Goal: Task Accomplishment & Management: Complete application form

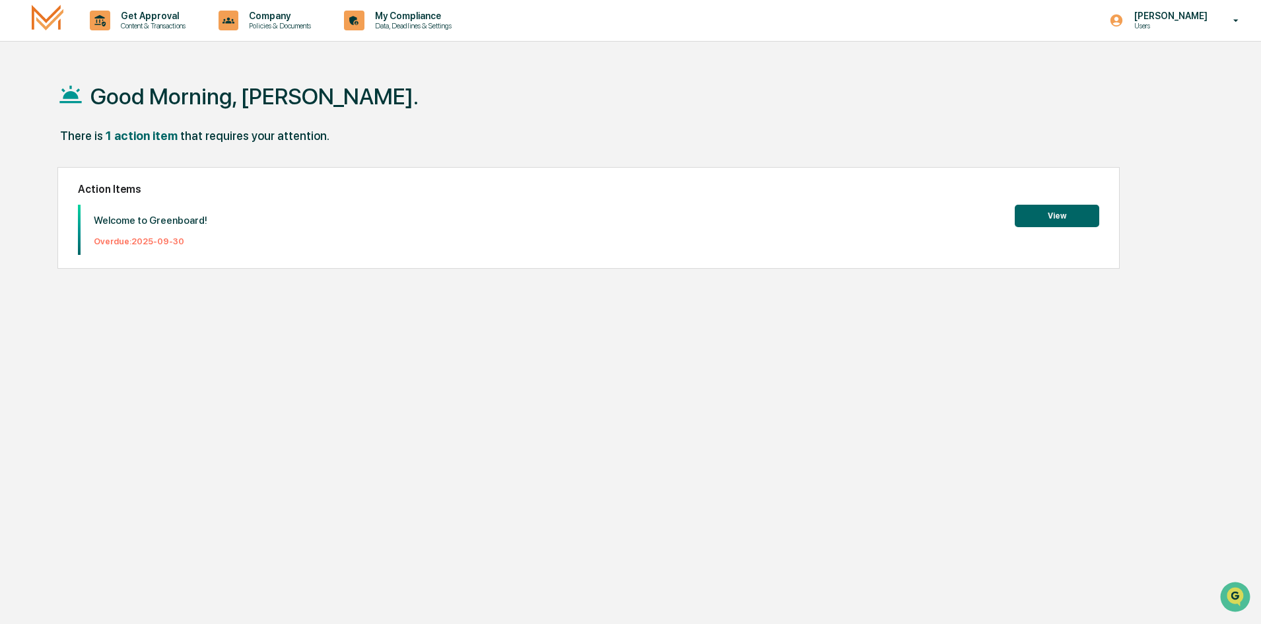
click at [1067, 219] on button "View" at bounding box center [1057, 216] width 84 height 22
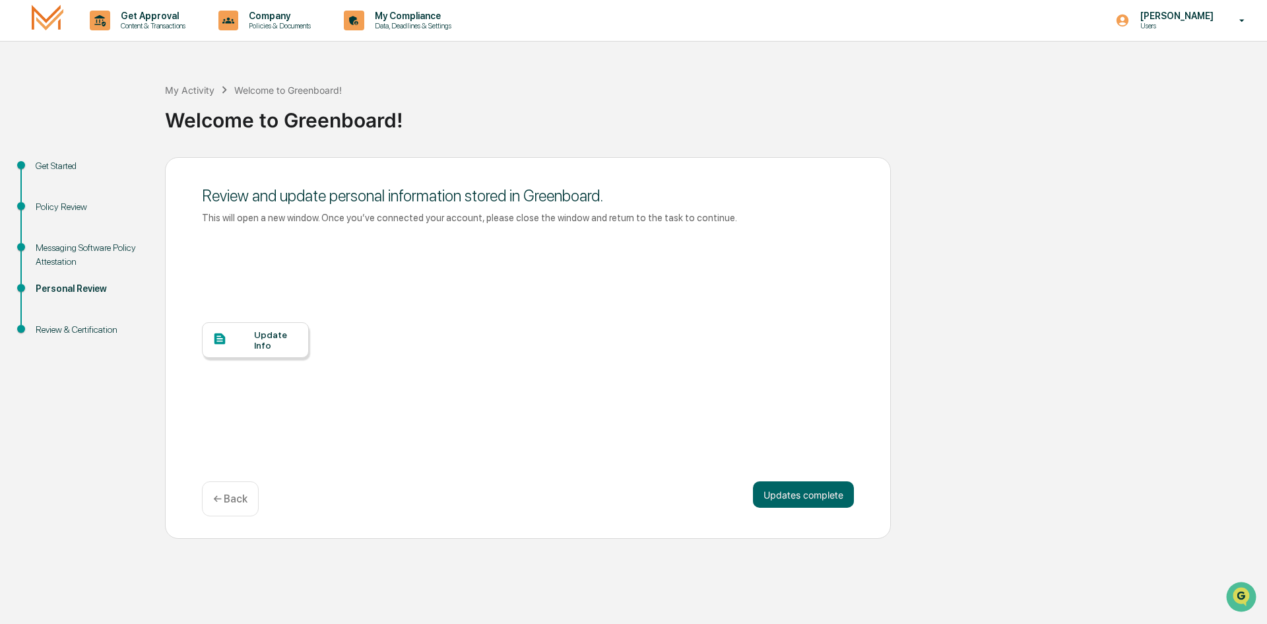
click at [266, 337] on div "Update Info" at bounding box center [276, 339] width 44 height 21
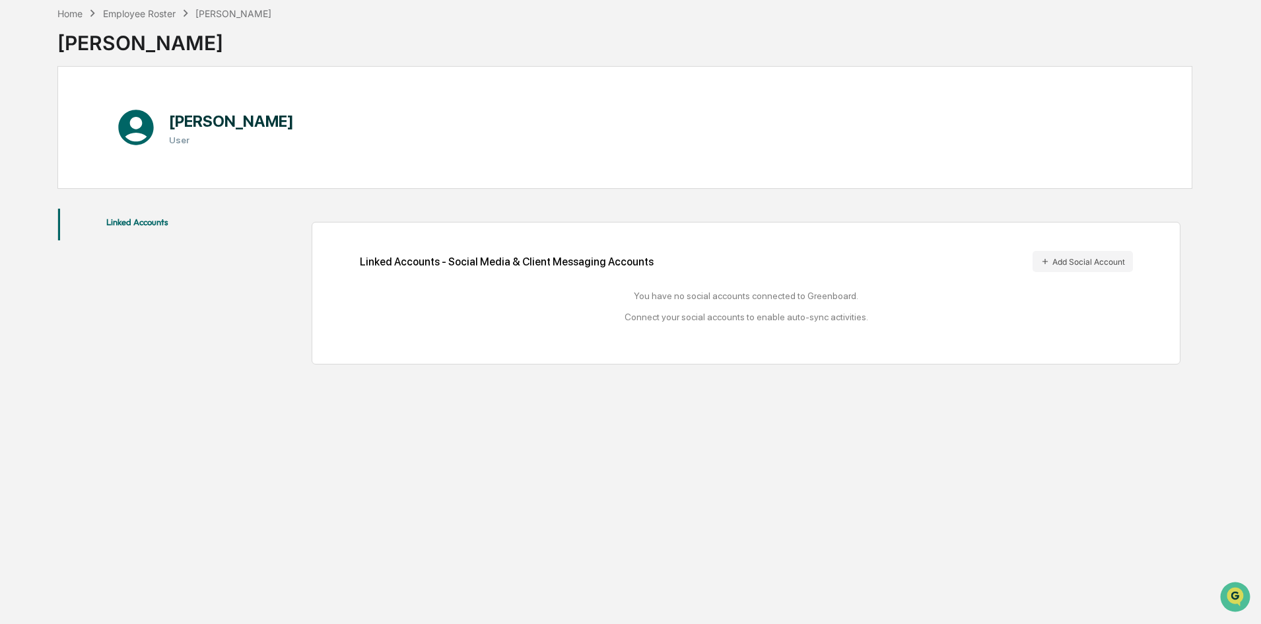
click at [217, 123] on h1 "[PERSON_NAME]" at bounding box center [231, 121] width 125 height 19
click at [141, 231] on button "Linked Accounts" at bounding box center [137, 225] width 158 height 32
click at [151, 10] on div "Employee Roster" at bounding box center [139, 13] width 73 height 11
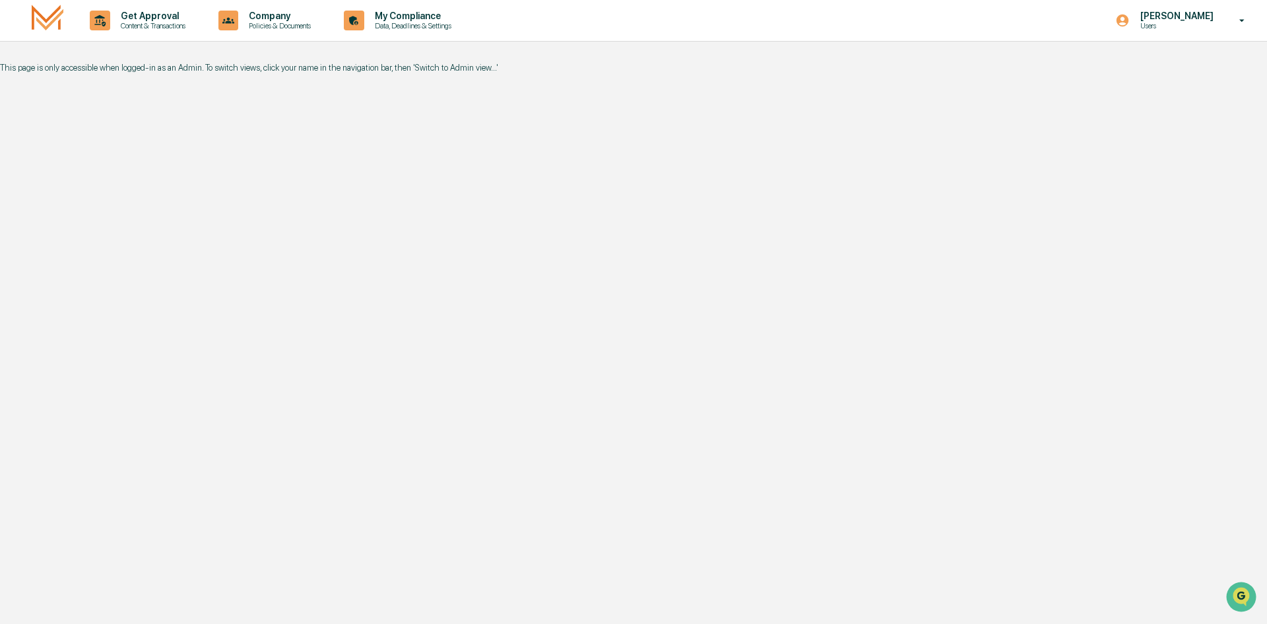
click at [32, 17] on img at bounding box center [48, 20] width 32 height 31
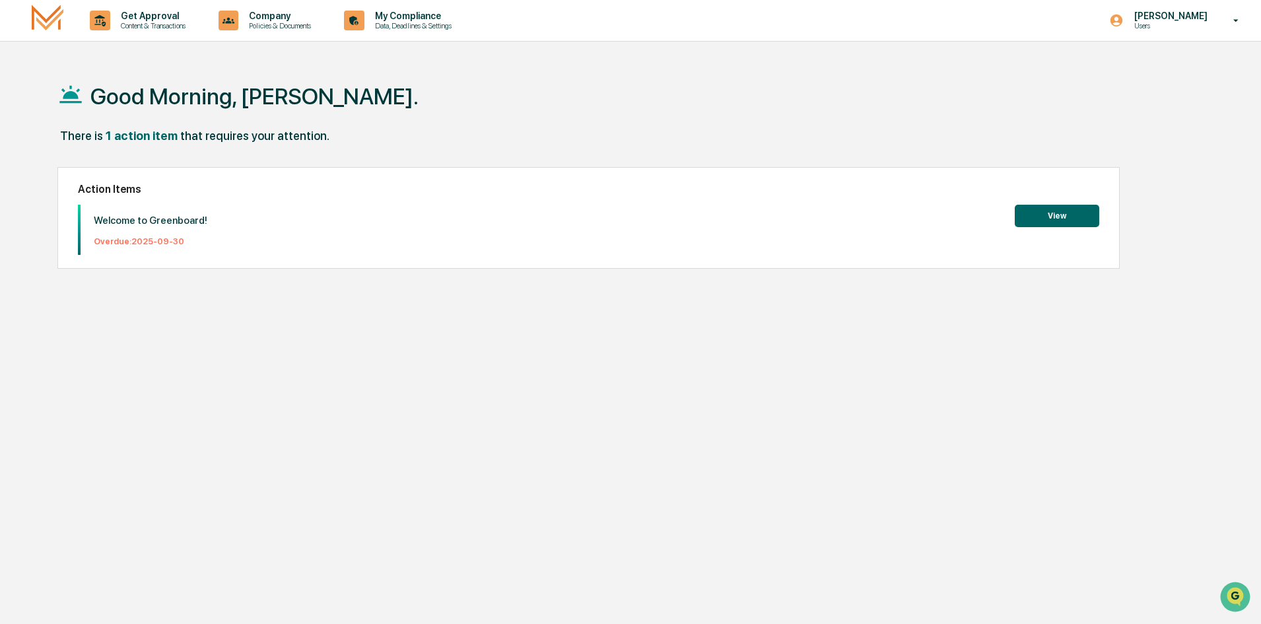
click at [1040, 210] on button "View" at bounding box center [1057, 216] width 84 height 22
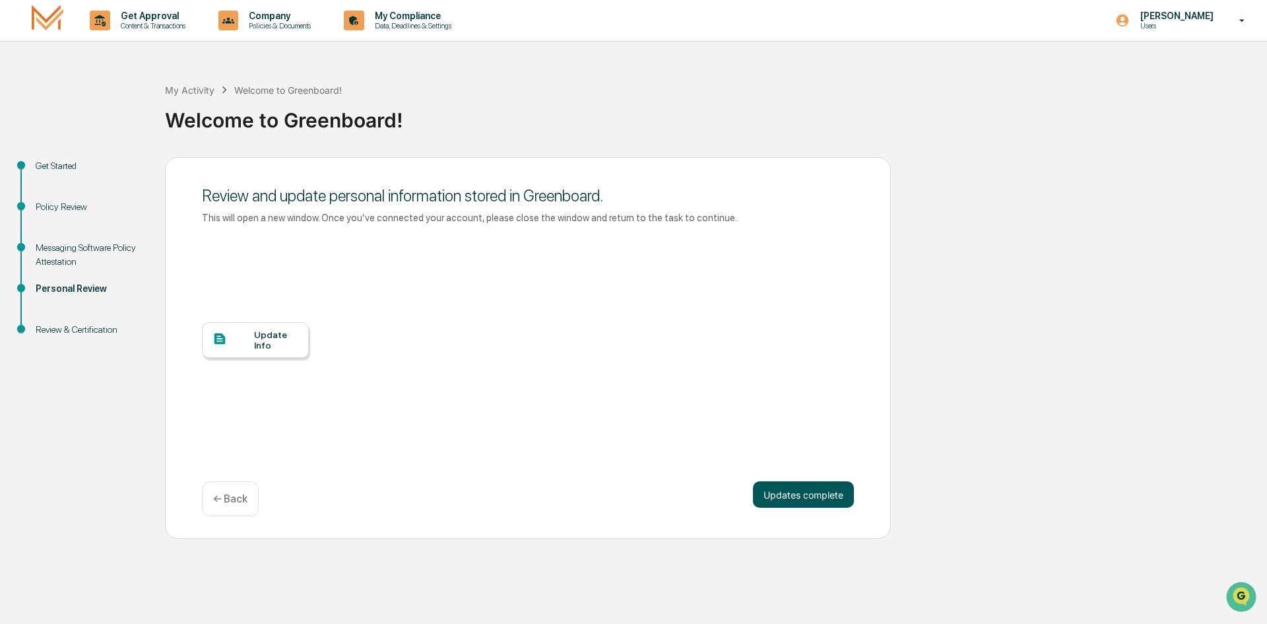
click at [797, 496] on button "Updates complete" at bounding box center [803, 494] width 101 height 26
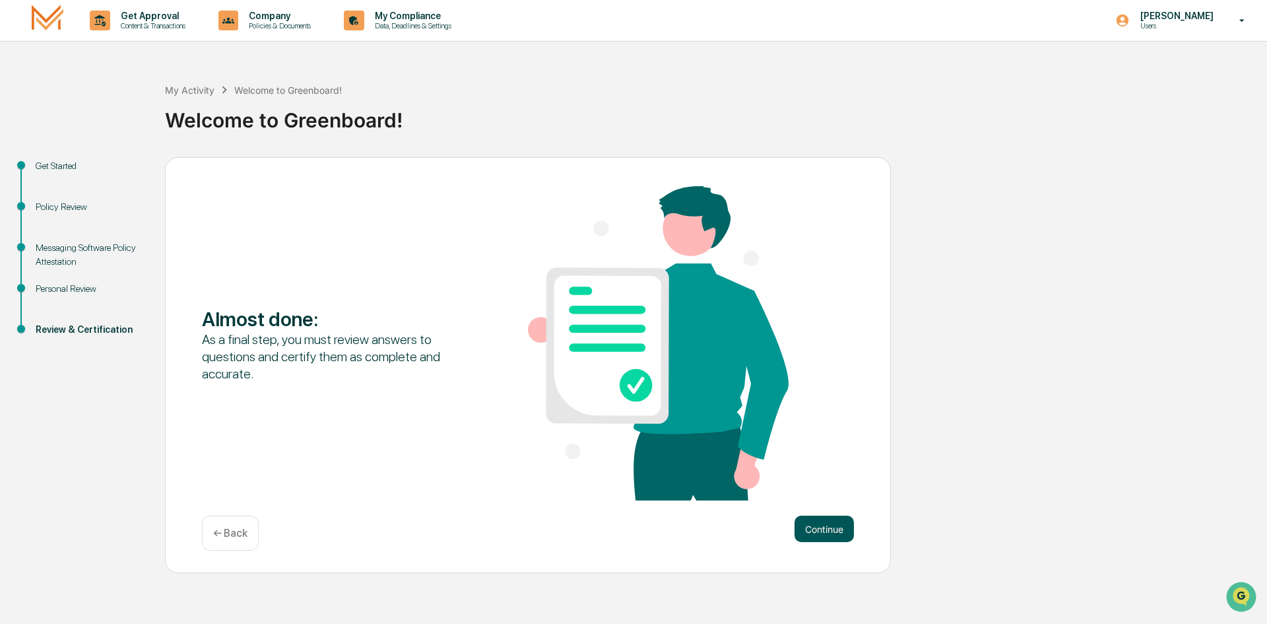
click at [812, 523] on button "Continue" at bounding box center [824, 529] width 59 height 26
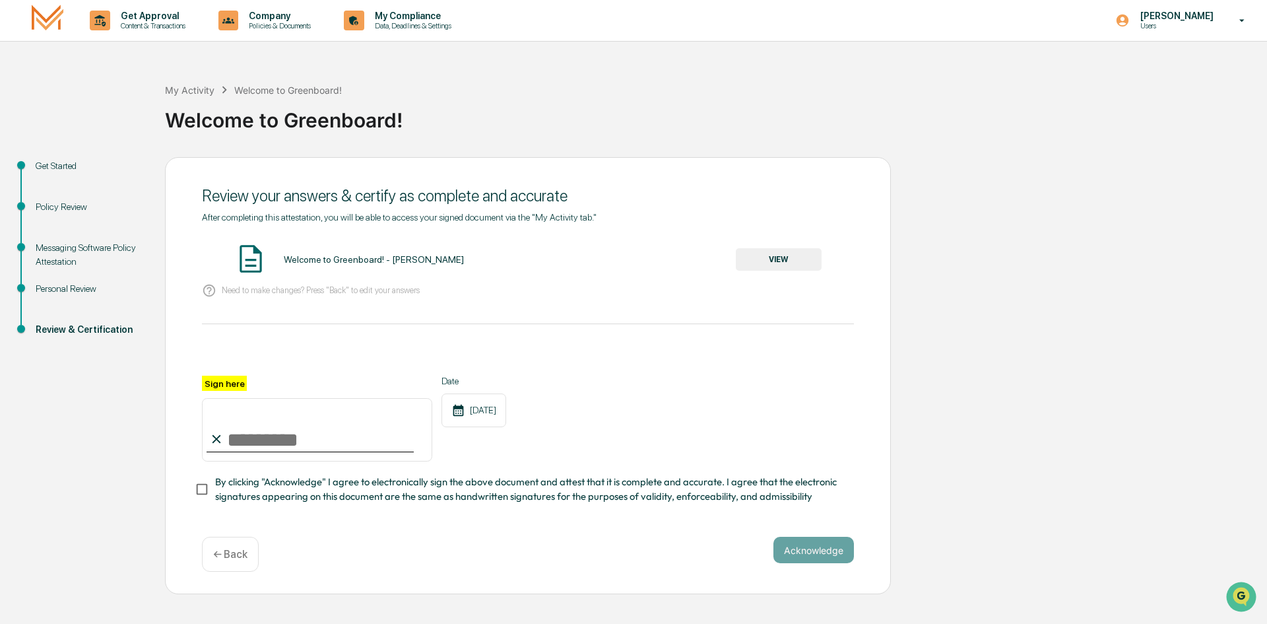
click at [805, 254] on button "VIEW" at bounding box center [779, 259] width 86 height 22
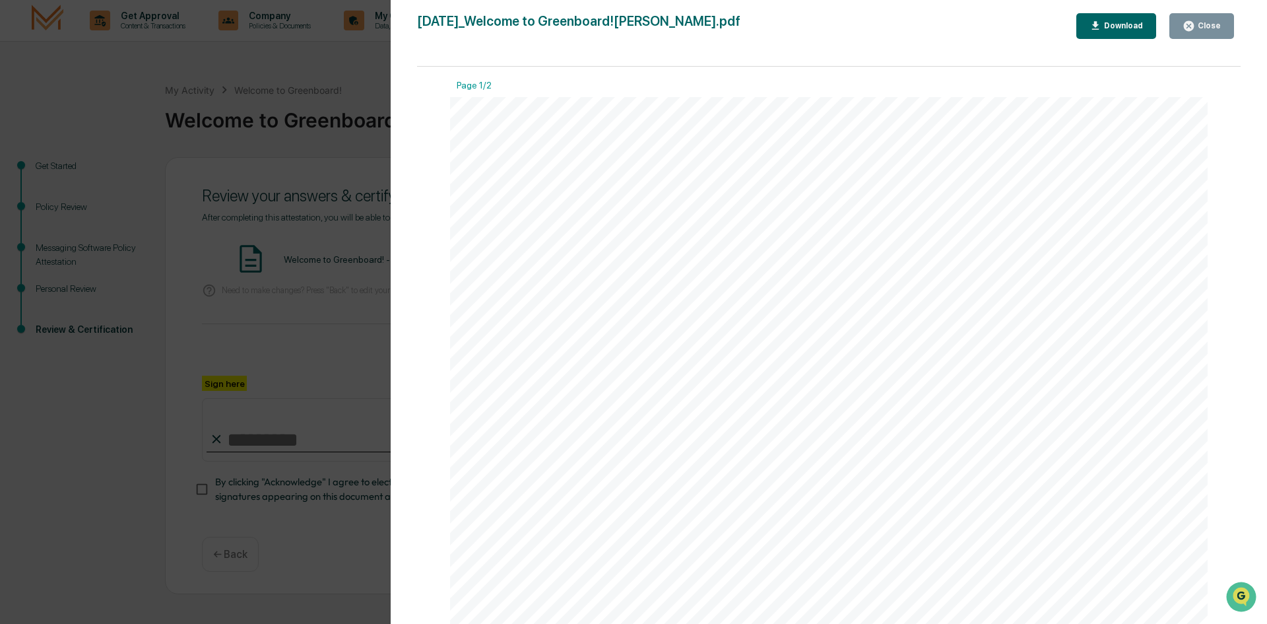
click at [1208, 30] on div "Close" at bounding box center [1209, 25] width 26 height 9
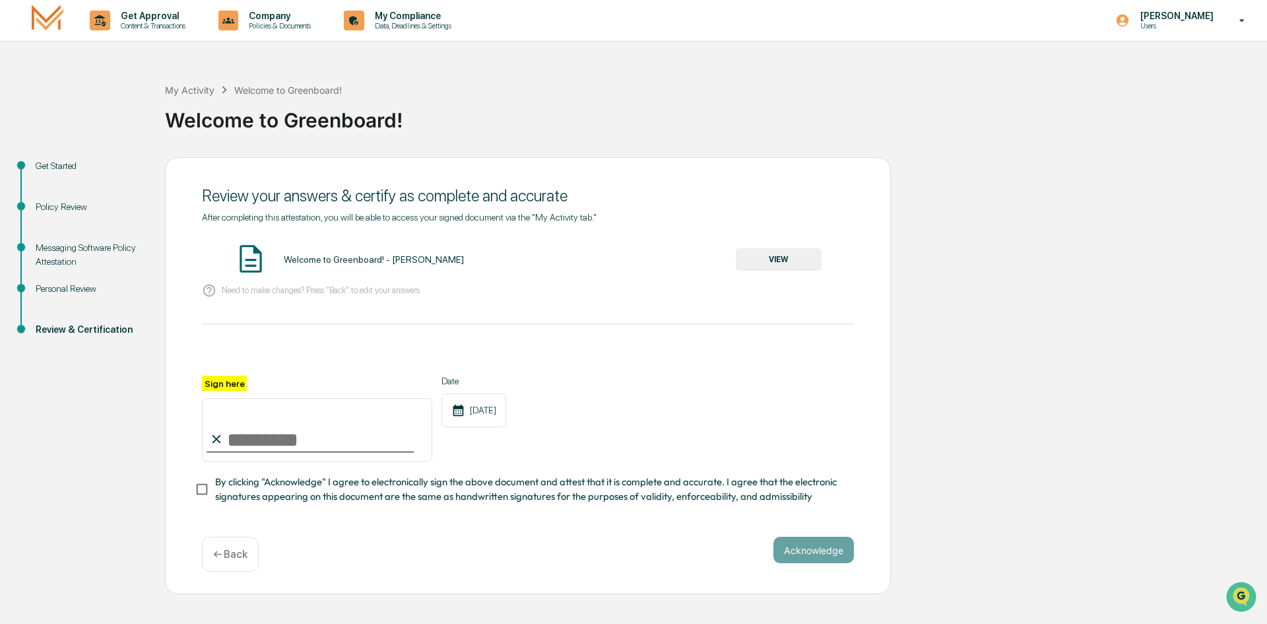
click at [320, 442] on input "Sign here" at bounding box center [317, 429] width 230 height 63
type input "**********"
click at [827, 555] on button "Acknowledge" at bounding box center [814, 550] width 81 height 26
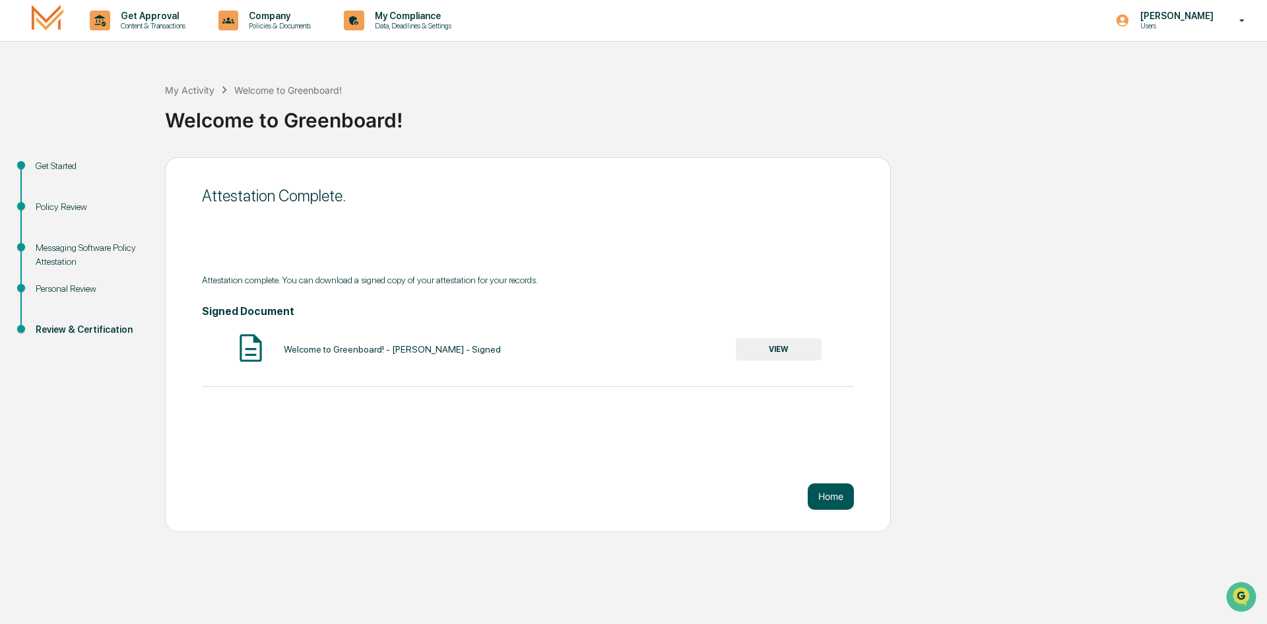
click at [834, 500] on button "Home" at bounding box center [831, 496] width 46 height 26
